Goal: Find specific page/section: Find specific page/section

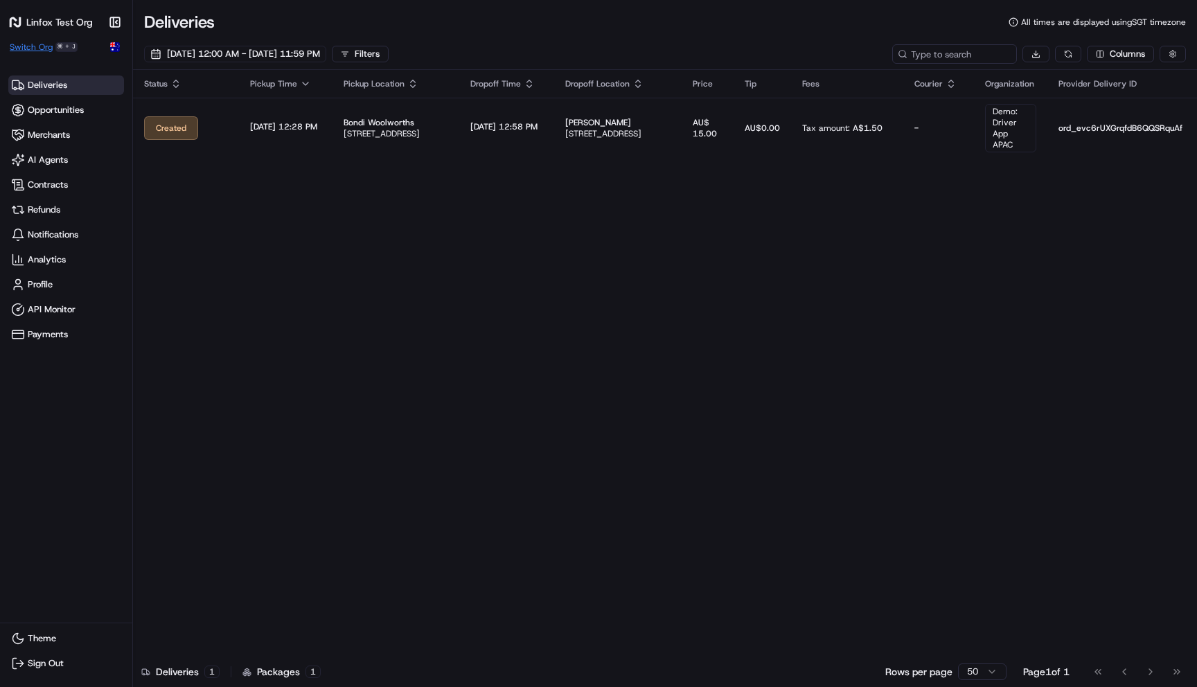
click at [45, 43] on span "Switch Org" at bounding box center [31, 47] width 43 height 11
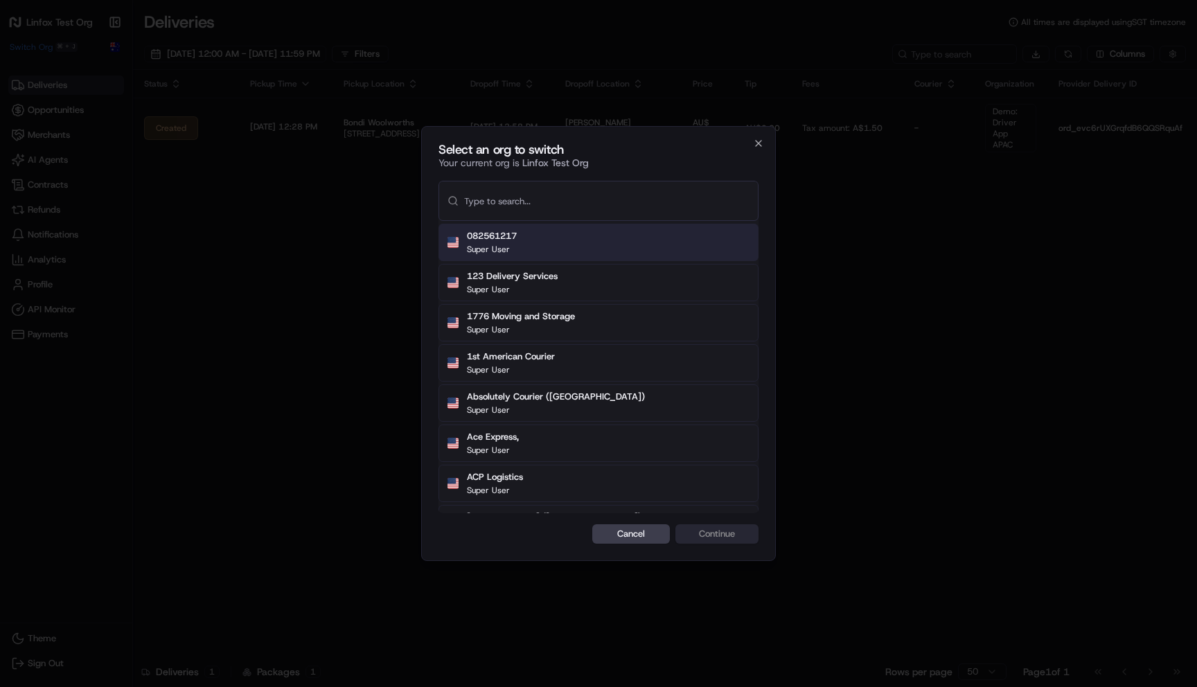
click at [258, 214] on div at bounding box center [598, 343] width 1197 height 687
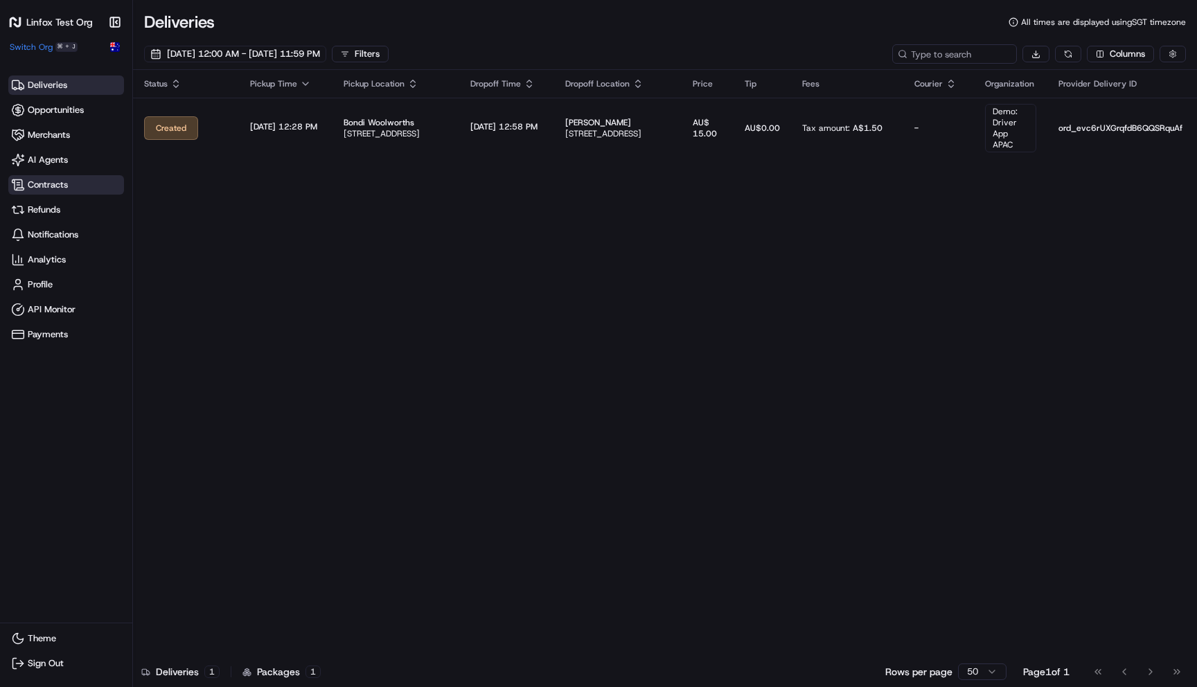
click at [73, 178] on span "Contracts" at bounding box center [66, 185] width 110 height 14
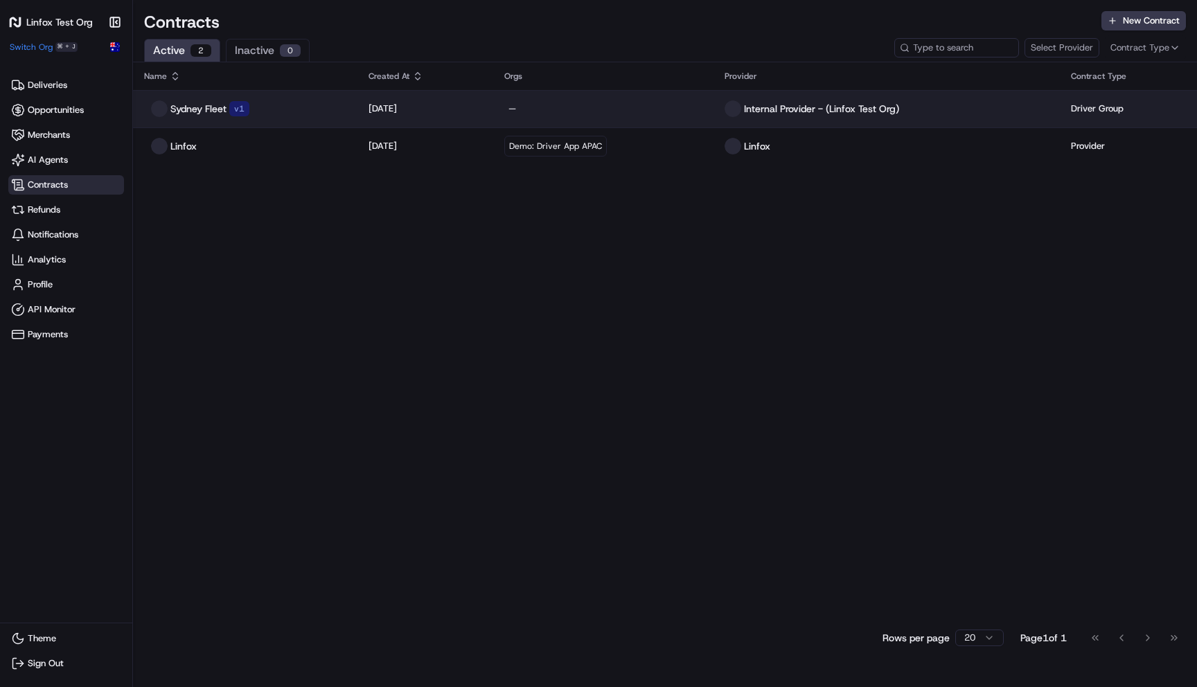
click at [296, 99] on td "Sydney Fleet v 1" at bounding box center [245, 108] width 225 height 37
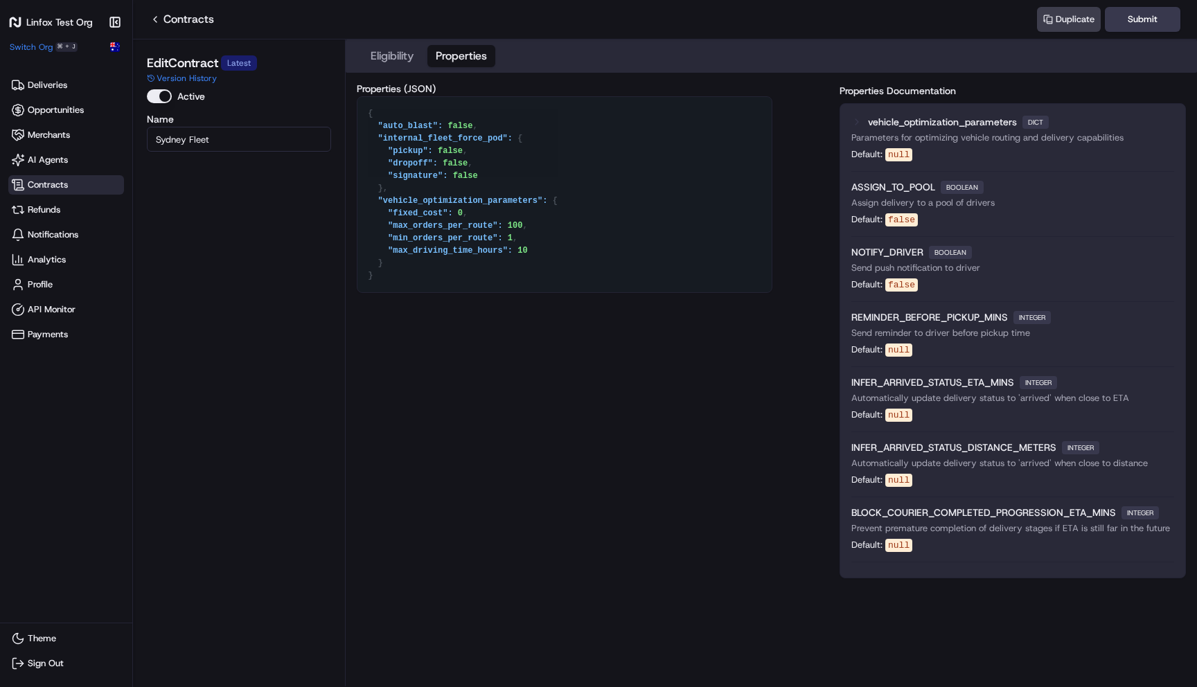
click at [455, 62] on button "Properties" at bounding box center [462, 56] width 68 height 22
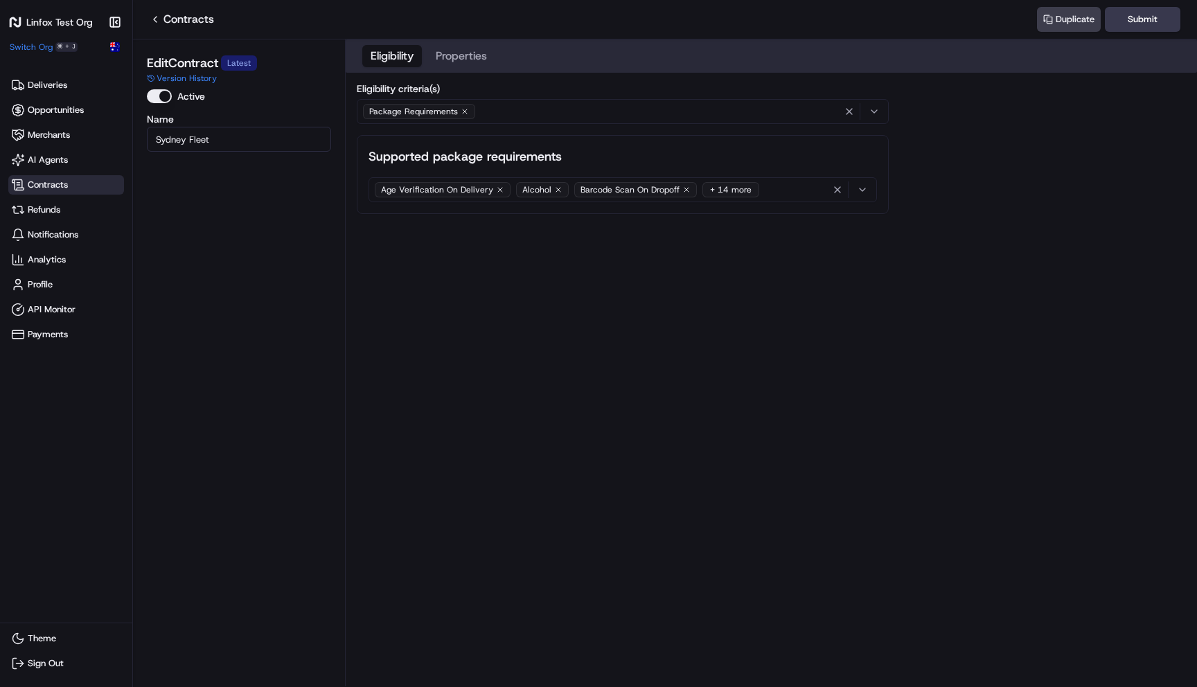
click at [393, 62] on button "Eligibility" at bounding box center [392, 56] width 60 height 22
click at [725, 196] on div "+ 14 more" at bounding box center [731, 189] width 57 height 15
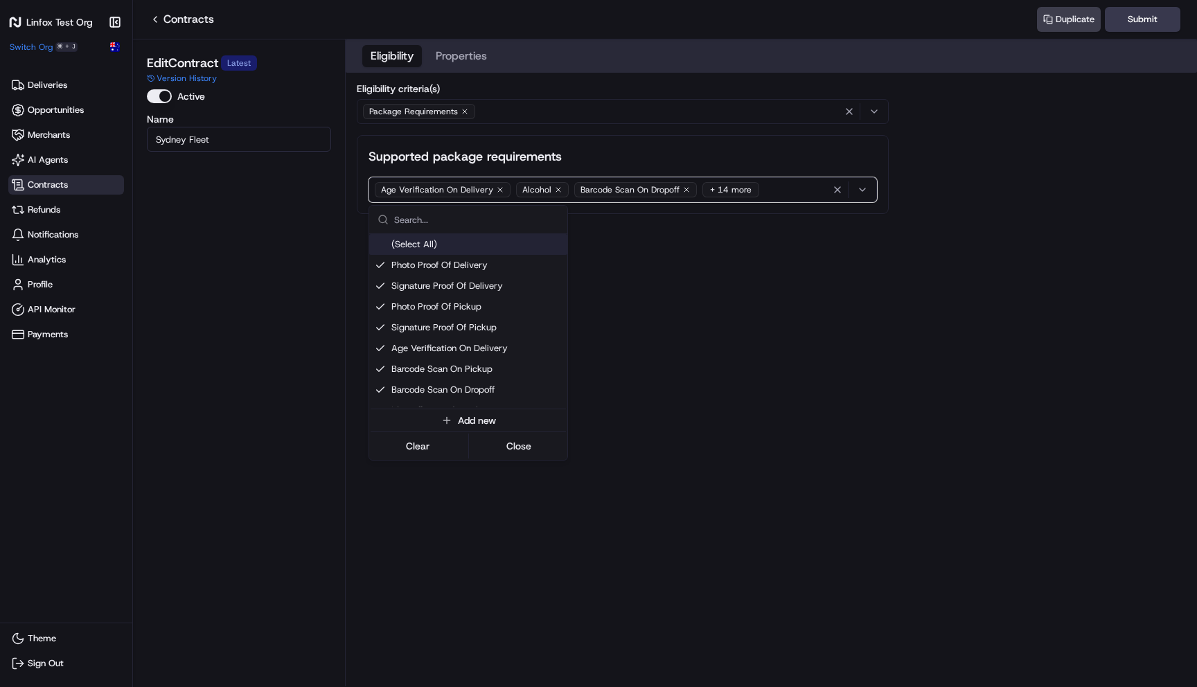
click at [757, 188] on html "Linfox Test Org Make sidebar auto shrink Switch Org ⌘ + J Deliveries Opportunit…" at bounding box center [598, 343] width 1197 height 687
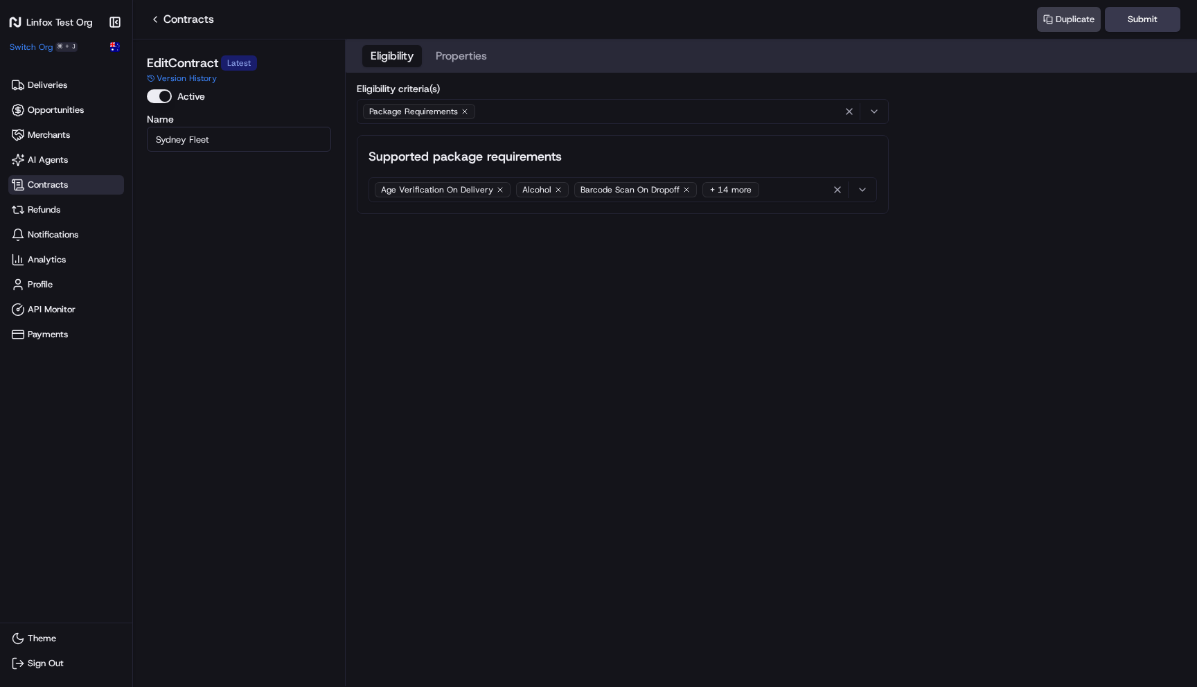
click at [239, 148] on input "Sydney Fleet" at bounding box center [239, 139] width 184 height 25
click at [633, 297] on div "Eligibility Properties Eligibility criteria(s) Package Requirements Supported p…" at bounding box center [772, 362] width 852 height 647
click at [475, 71] on div "Eligibility Properties" at bounding box center [772, 55] width 852 height 33
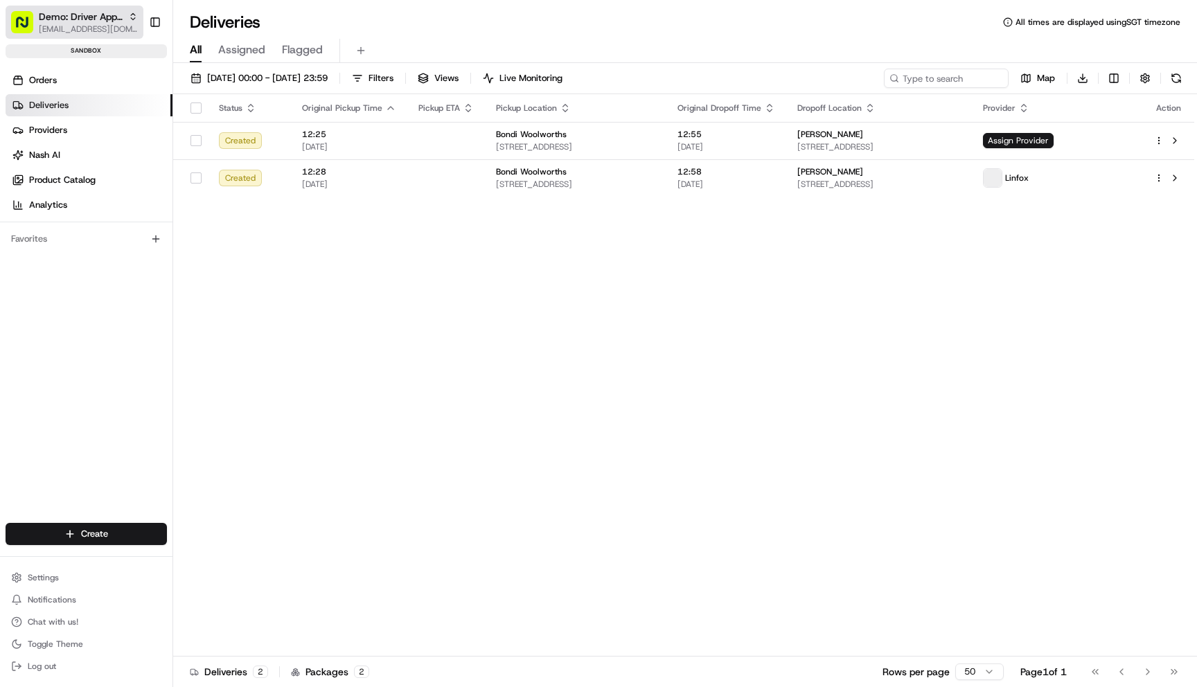
click at [86, 26] on span "[EMAIL_ADDRESS][DOMAIN_NAME]" at bounding box center [88, 29] width 99 height 11
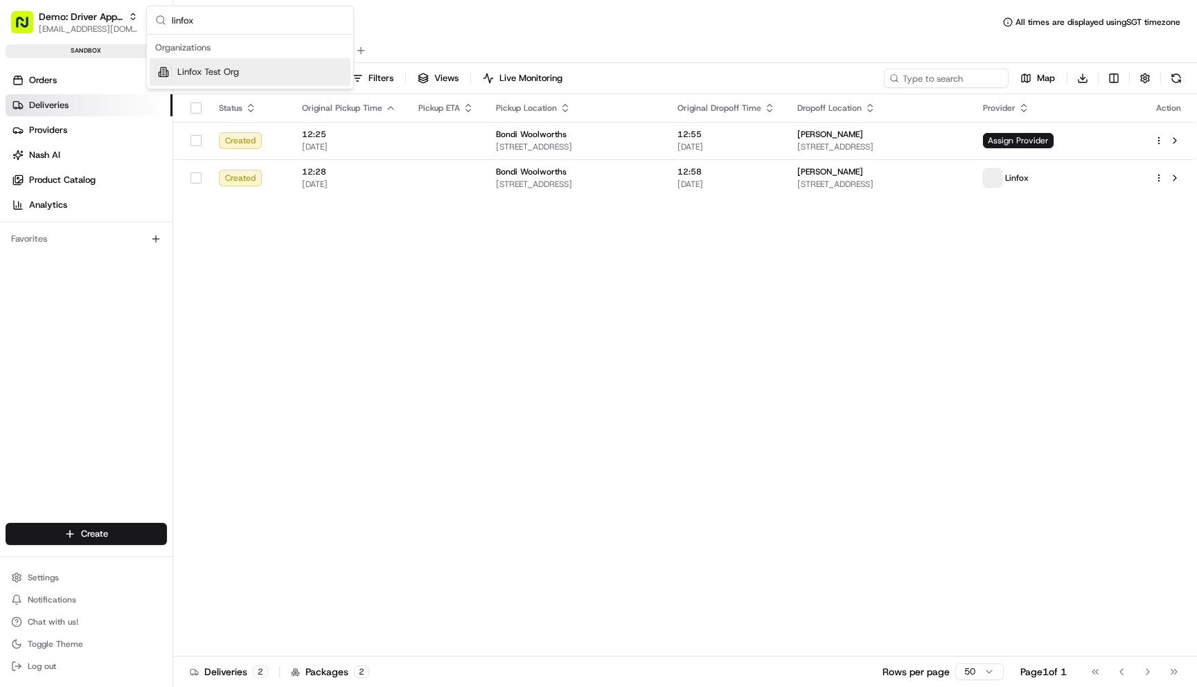
type input "linfox"
click at [204, 69] on span "Linfox Test Org" at bounding box center [208, 72] width 62 height 12
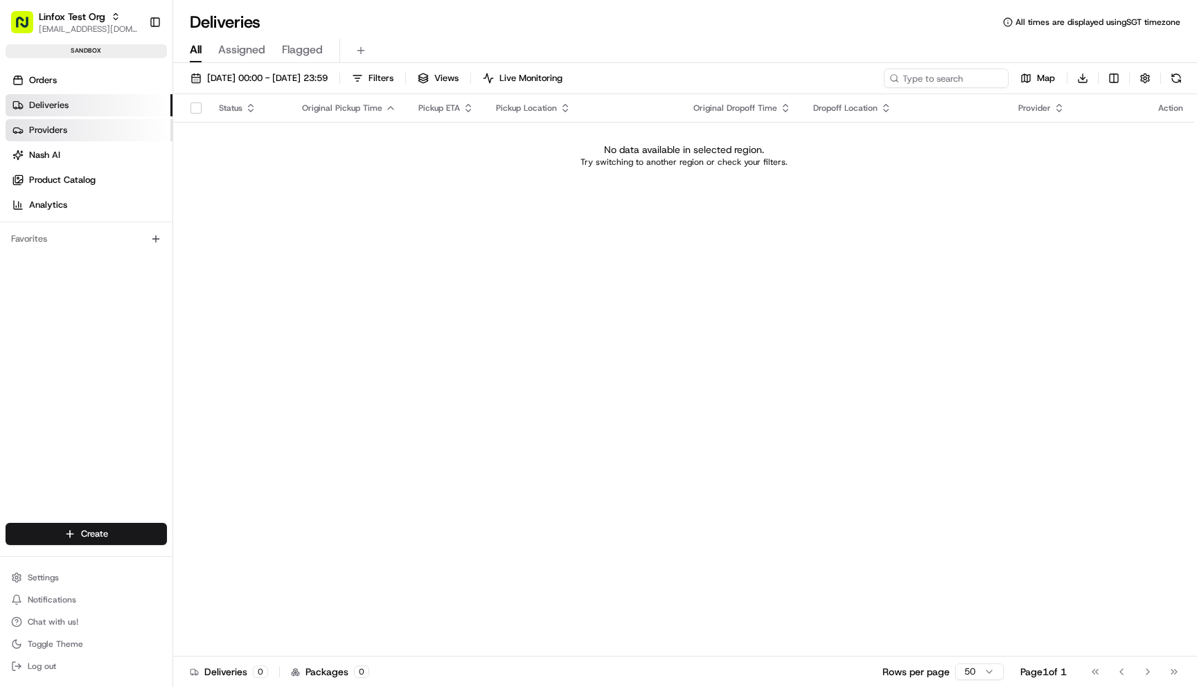
click at [81, 125] on link "Providers" at bounding box center [89, 130] width 167 height 22
